Goal: Transaction & Acquisition: Purchase product/service

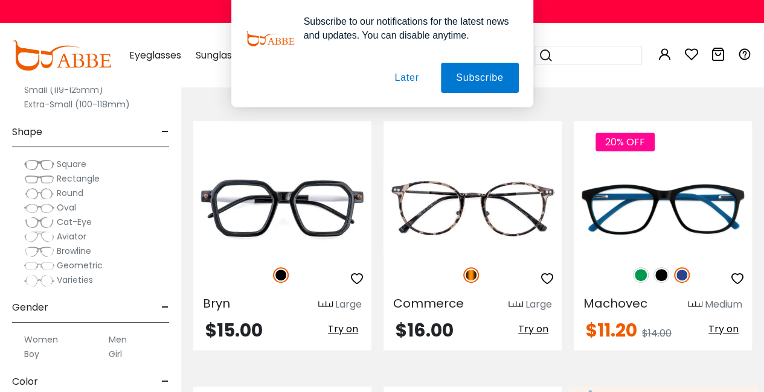
scroll to position [130, 0]
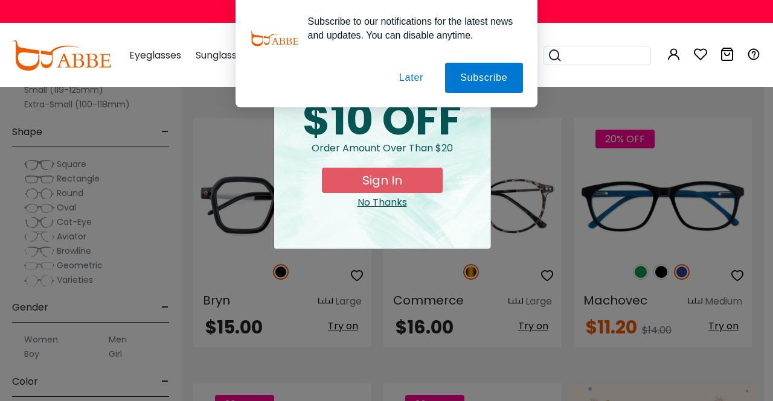
click at [395, 71] on button "Later" at bounding box center [411, 78] width 54 height 30
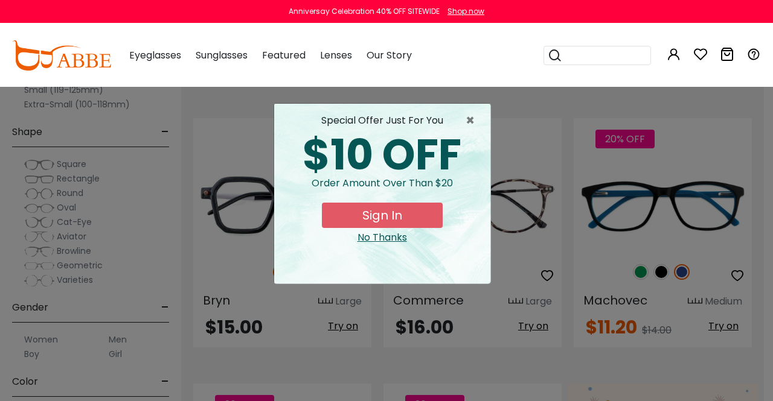
click at [386, 233] on div "No Thanks" at bounding box center [382, 238] width 197 height 14
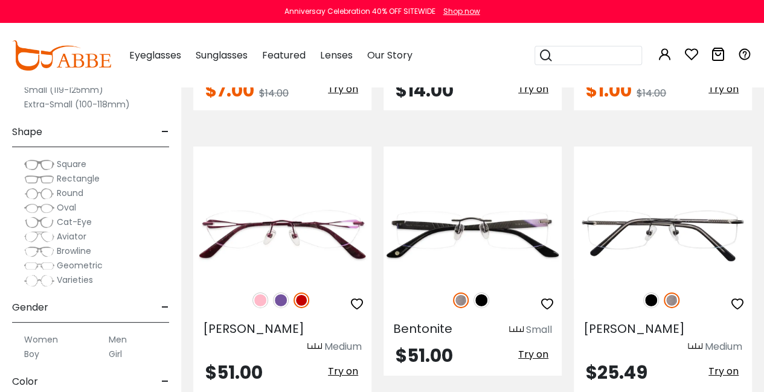
scroll to position [1774, 0]
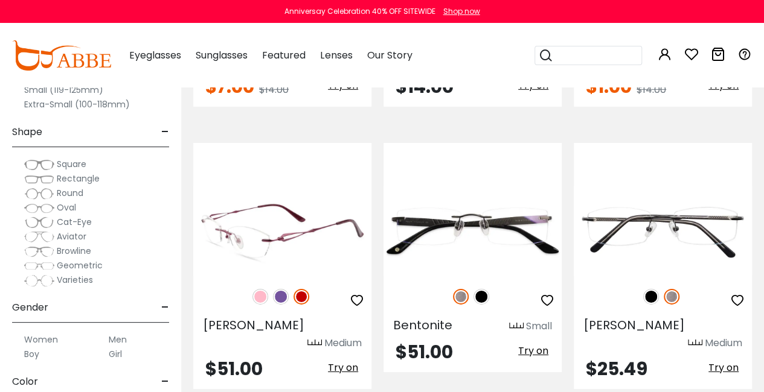
click at [258, 214] on img at bounding box center [282, 231] width 178 height 89
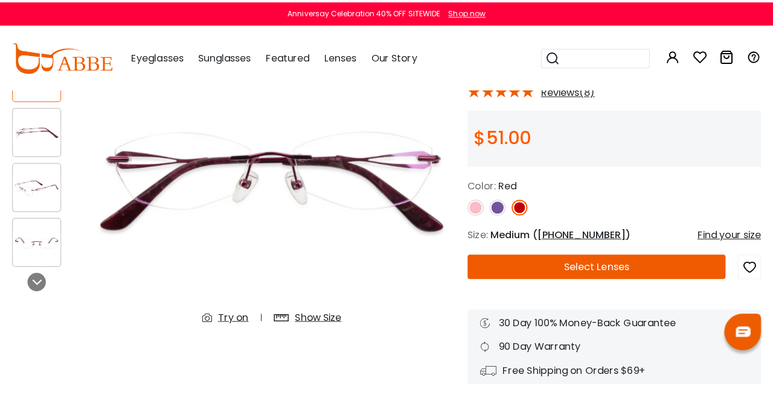
scroll to position [110, 0]
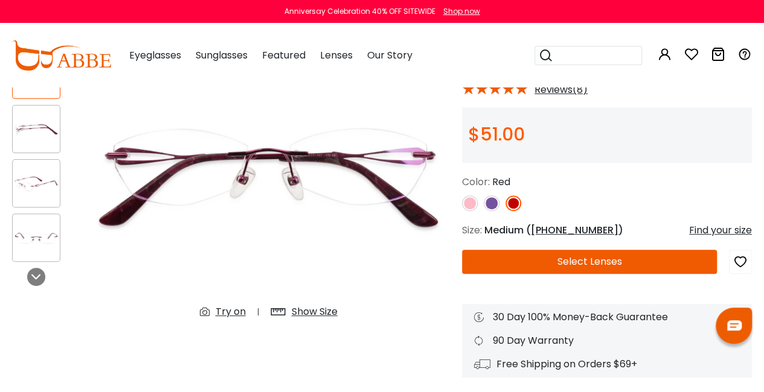
click at [489, 205] on img at bounding box center [492, 204] width 16 height 16
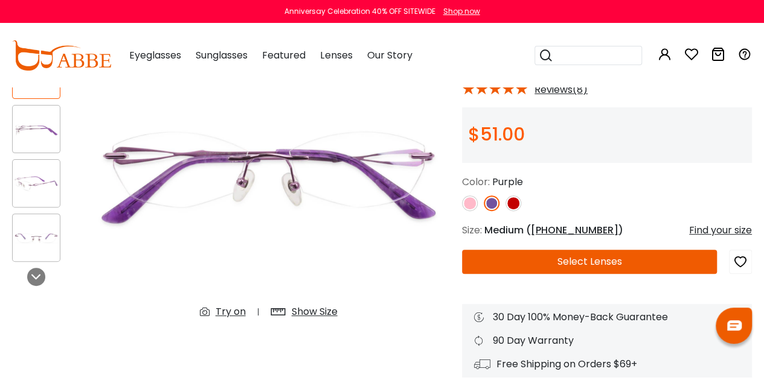
click at [470, 203] on img at bounding box center [470, 204] width 16 height 16
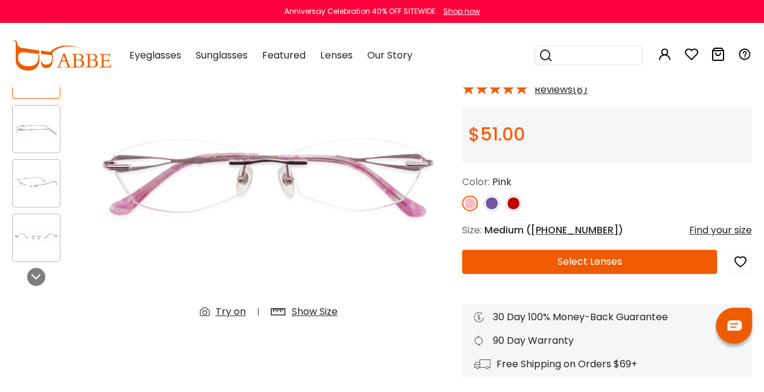
click at [513, 202] on img at bounding box center [513, 204] width 16 height 16
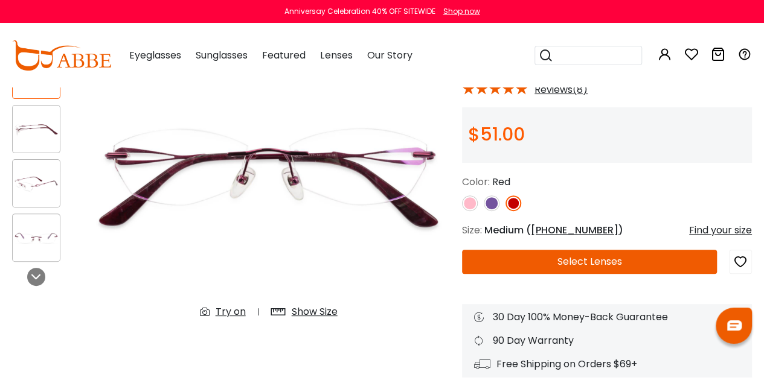
click at [718, 226] on div "Find your size" at bounding box center [720, 230] width 63 height 14
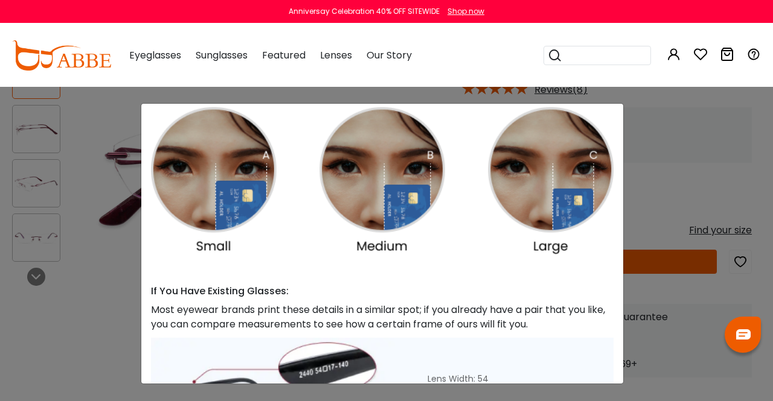
scroll to position [289, 0]
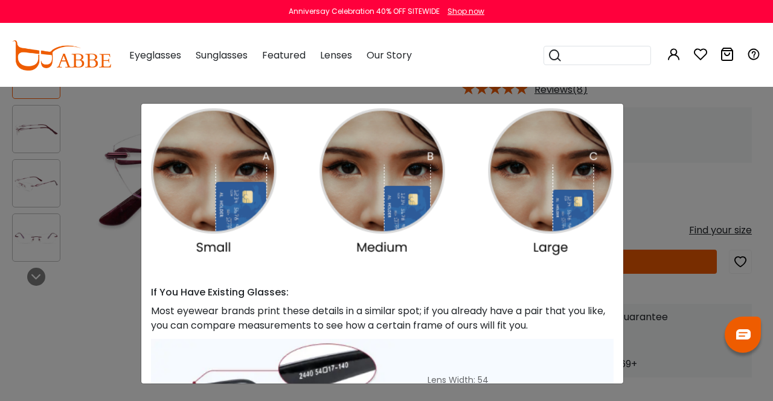
click at [612, 241] on div "Size Guide × A Skill For Finding Suitable Glasses Size: Use a Credit Card Place…" at bounding box center [382, 244] width 482 height 280
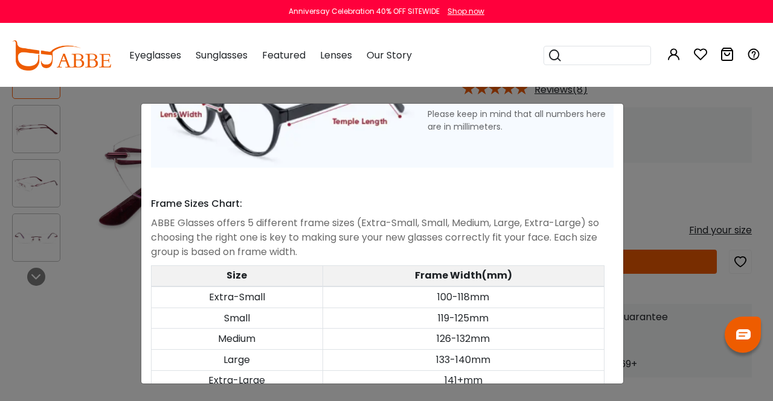
scroll to position [618, 0]
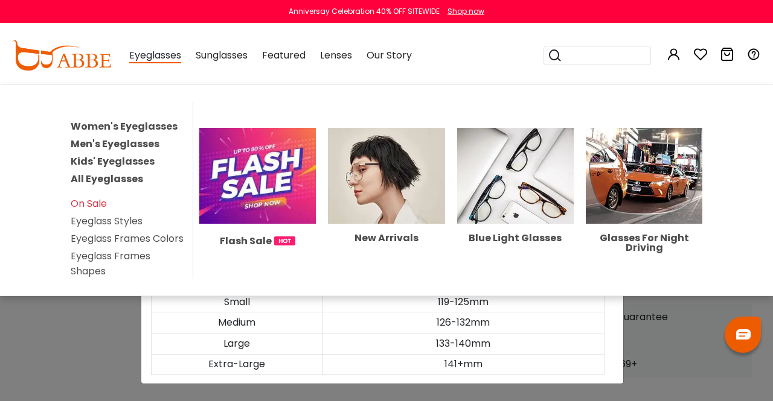
click at [145, 123] on link "Women's Eyeglasses" at bounding box center [124, 127] width 107 height 14
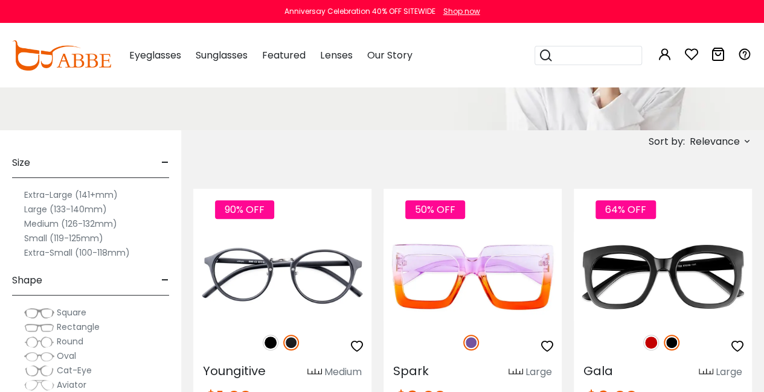
scroll to position [171, 0]
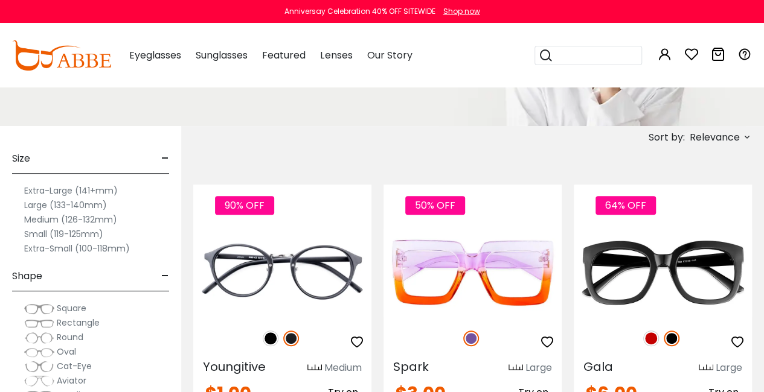
click at [88, 235] on label "Small (119-125mm)" at bounding box center [63, 234] width 79 height 14
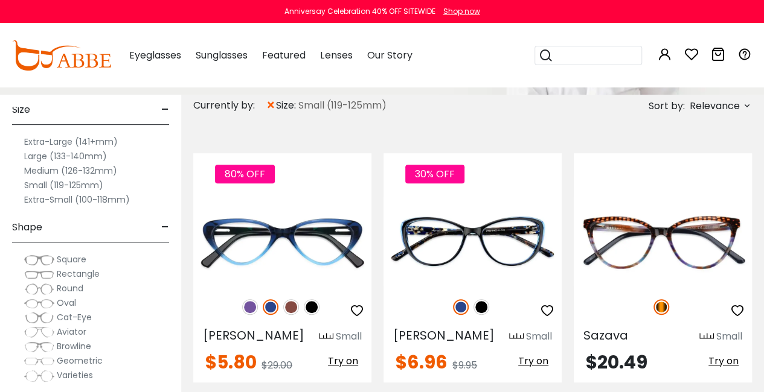
scroll to position [49, 0]
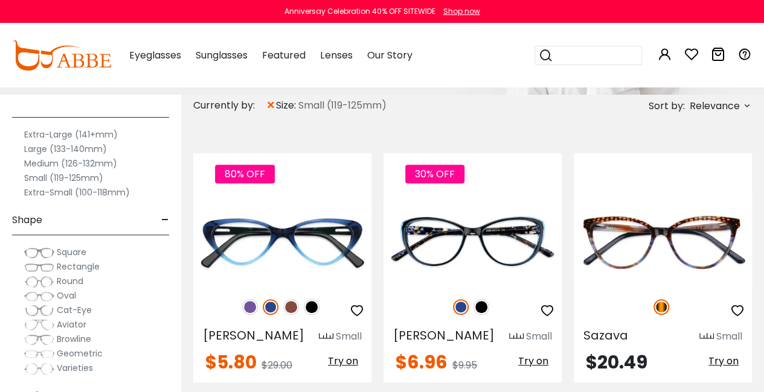
click at [128, 340] on div "Browline" at bounding box center [90, 339] width 157 height 14
click at [66, 292] on span "Oval" at bounding box center [66, 296] width 19 height 12
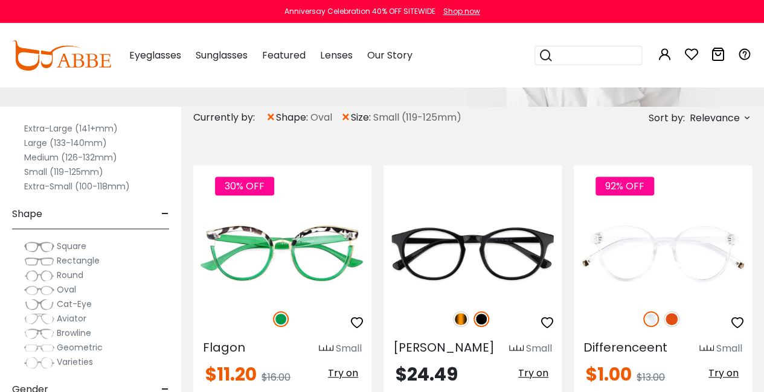
scroll to position [68, 0]
click at [71, 344] on span "Geometric" at bounding box center [80, 347] width 46 height 12
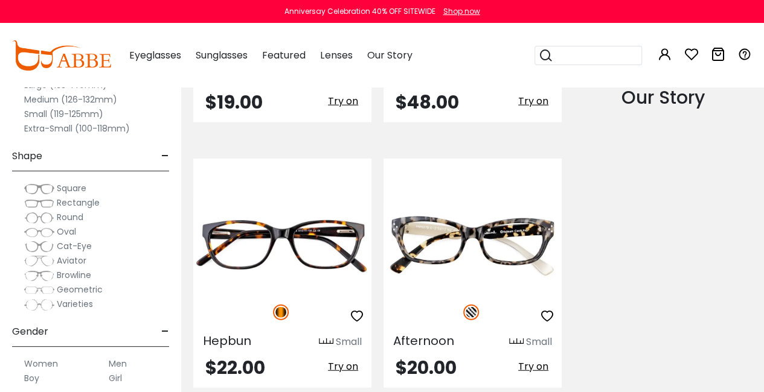
scroll to position [1336, 0]
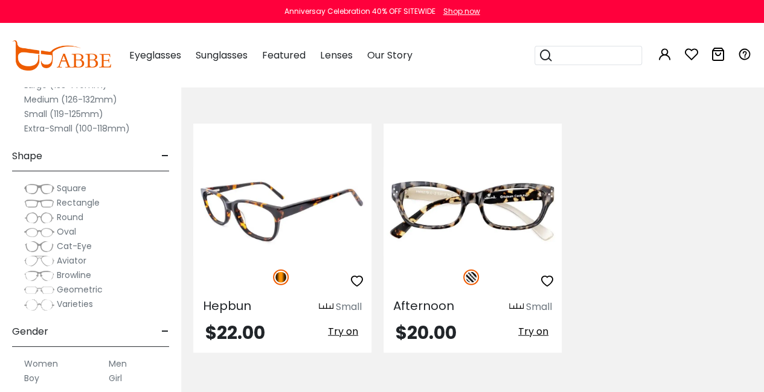
click at [354, 333] on span "Try on" at bounding box center [343, 332] width 30 height 14
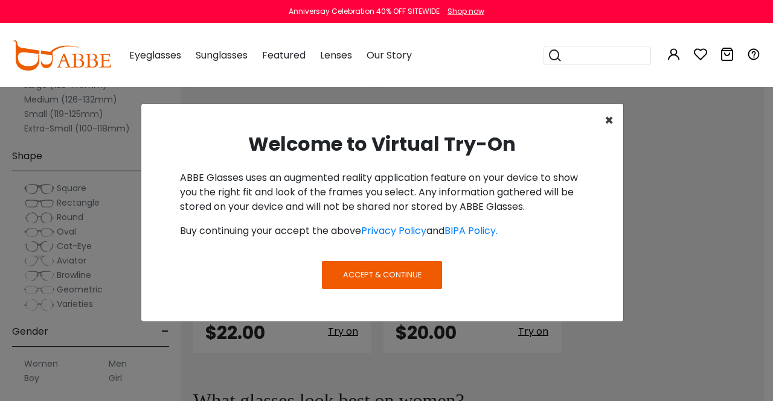
click at [610, 119] on span "×" at bounding box center [608, 120] width 9 height 20
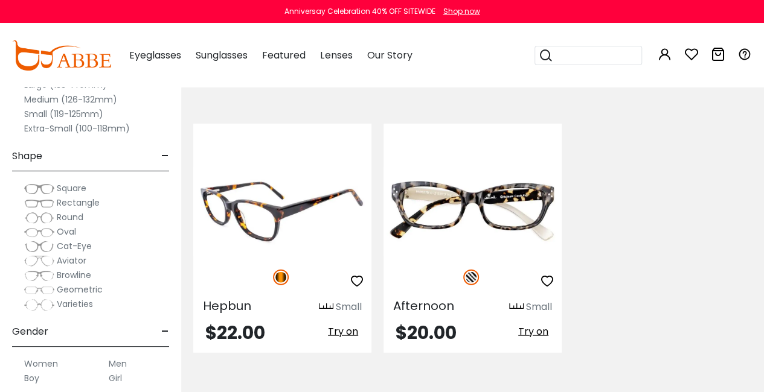
click at [279, 278] on img at bounding box center [281, 278] width 16 height 16
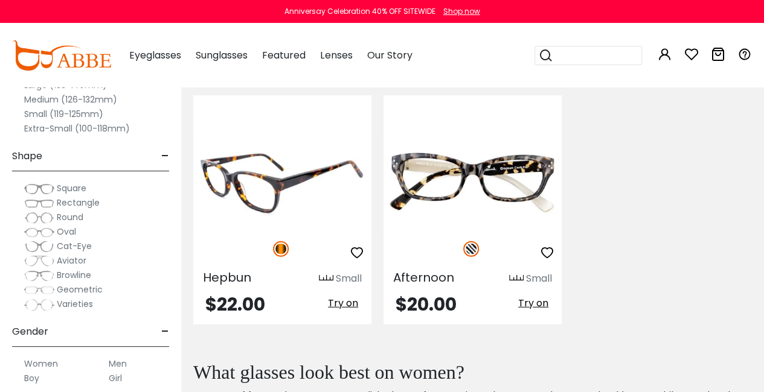
scroll to position [1365, 0]
click at [281, 242] on img at bounding box center [281, 249] width 16 height 16
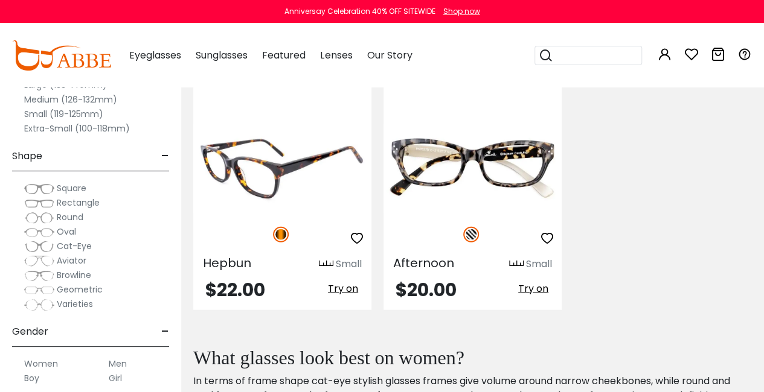
scroll to position [1378, 0]
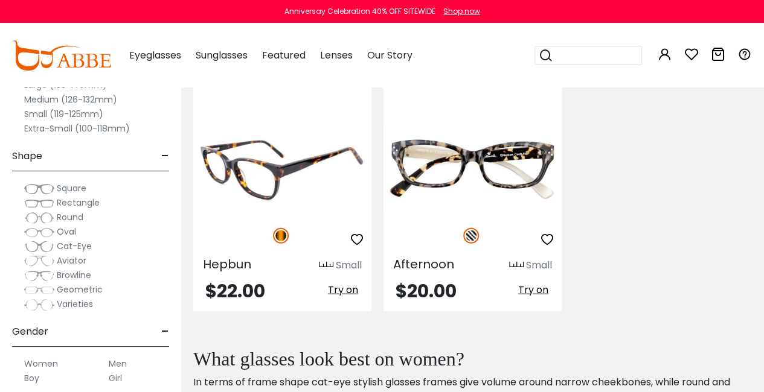
click at [354, 233] on icon "button" at bounding box center [357, 239] width 14 height 14
click at [283, 231] on img at bounding box center [281, 236] width 16 height 16
click at [263, 171] on img at bounding box center [282, 170] width 178 height 89
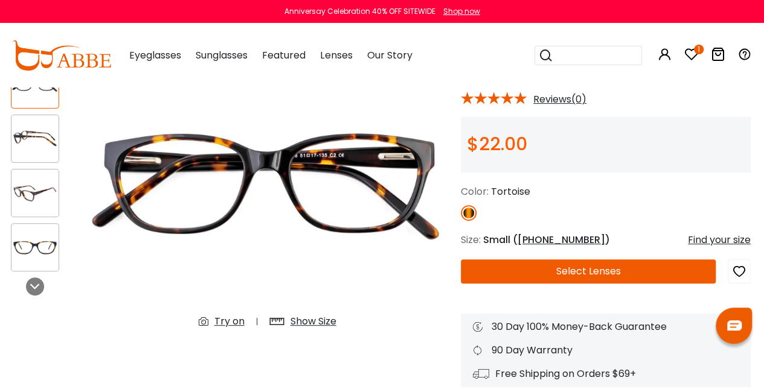
scroll to position [100, 1]
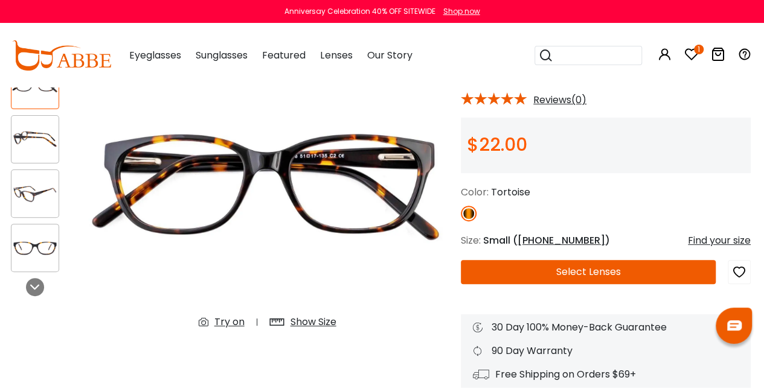
click at [634, 264] on button "Select Lenses" at bounding box center [588, 272] width 255 height 24
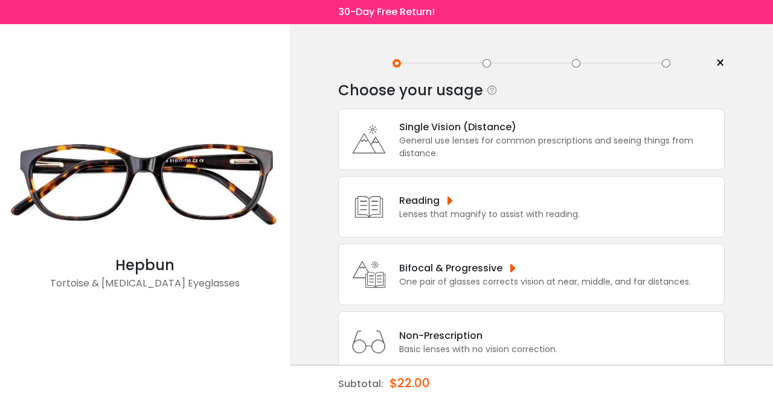
click at [596, 138] on div "General use lenses for common prescriptions and seeing things from distance." at bounding box center [558, 147] width 319 height 25
